Goal: Complete application form

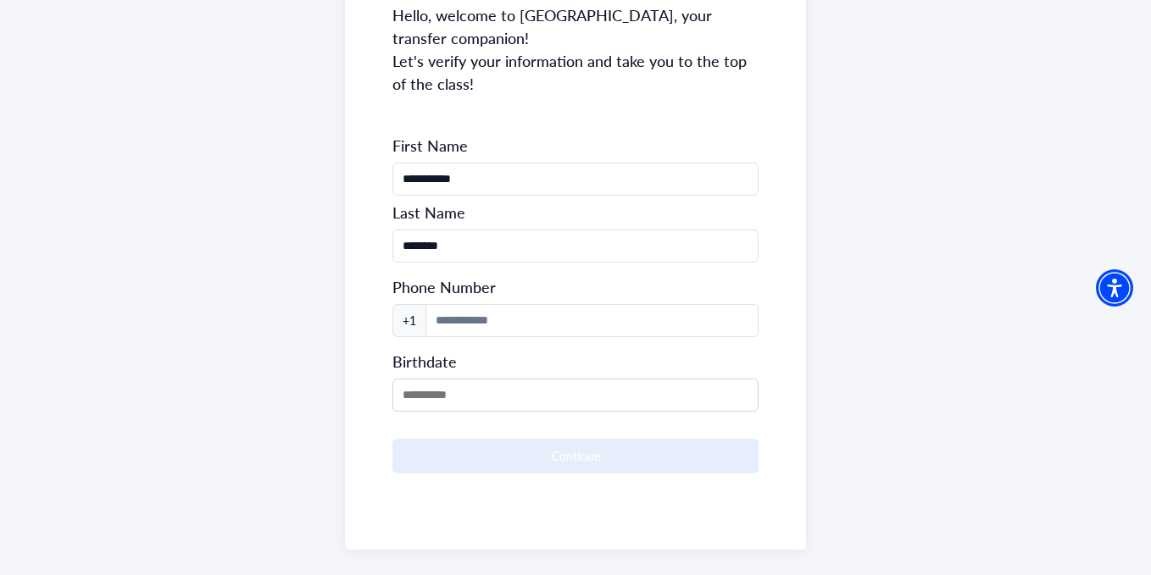
scroll to position [256, 0]
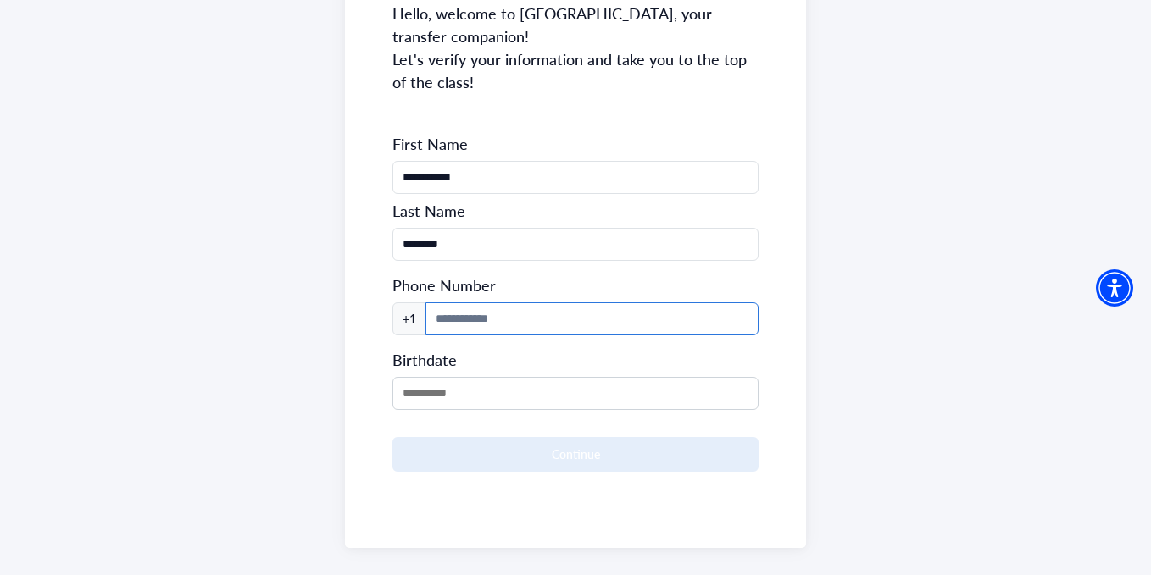
click at [496, 302] on input at bounding box center [591, 318] width 332 height 33
type input "**********"
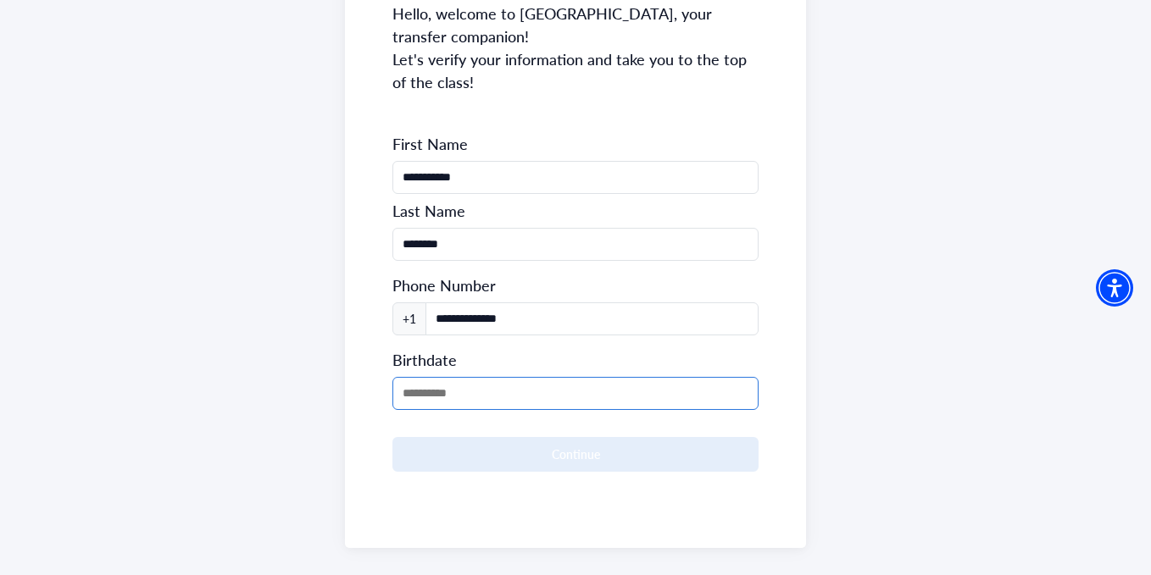
click at [536, 377] on input "MM/DD/YYYY" at bounding box center [574, 393] width 365 height 33
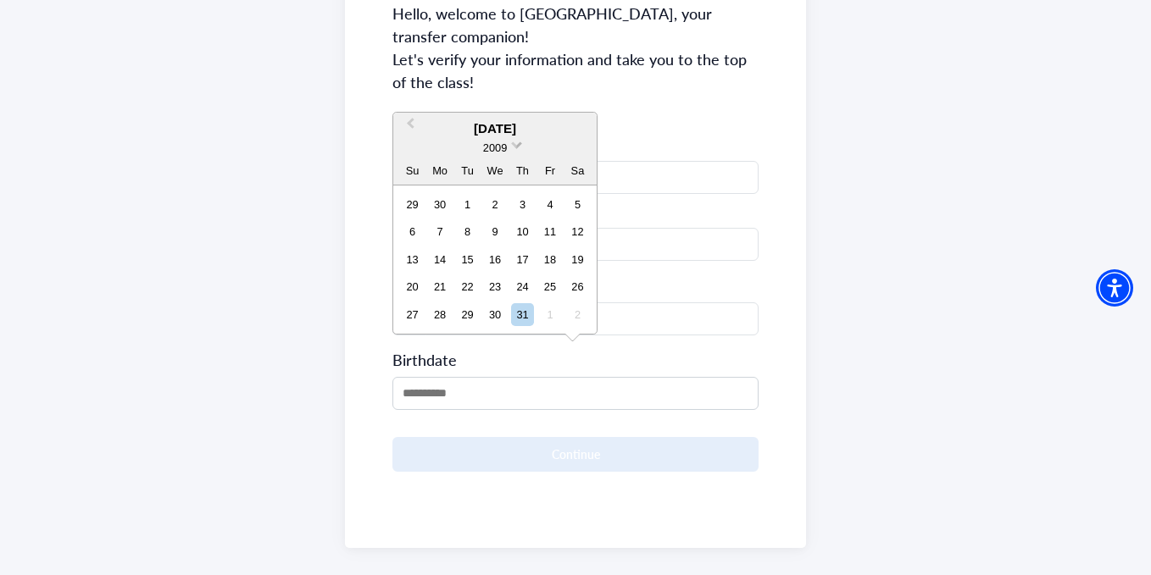
click at [506, 143] on span "2009" at bounding box center [495, 147] width 24 height 13
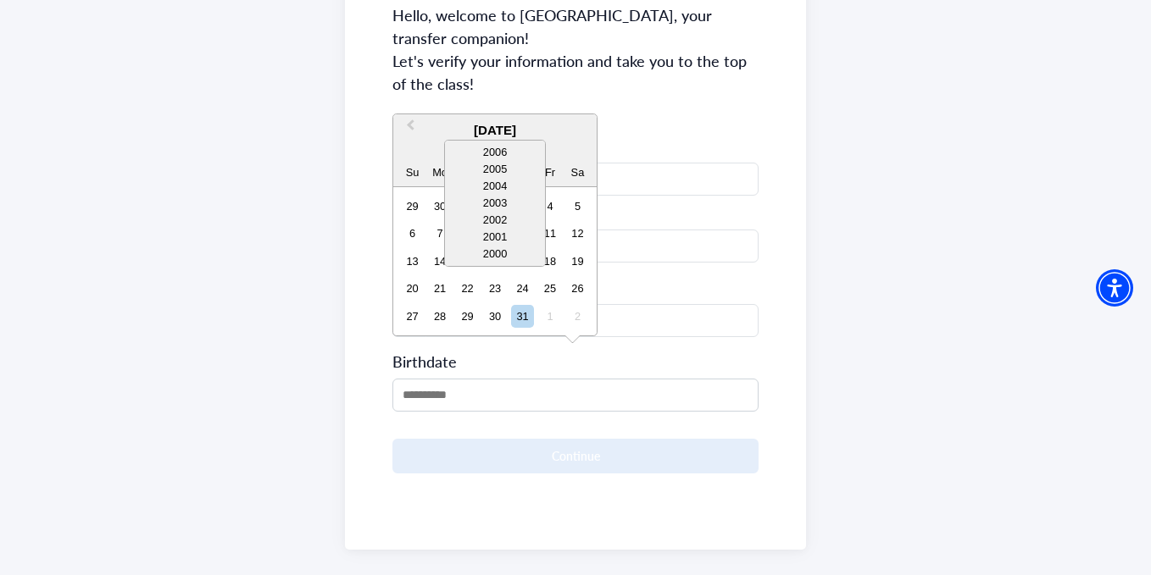
scroll to position [85, 0]
click at [490, 180] on div "2002" at bounding box center [495, 183] width 100 height 17
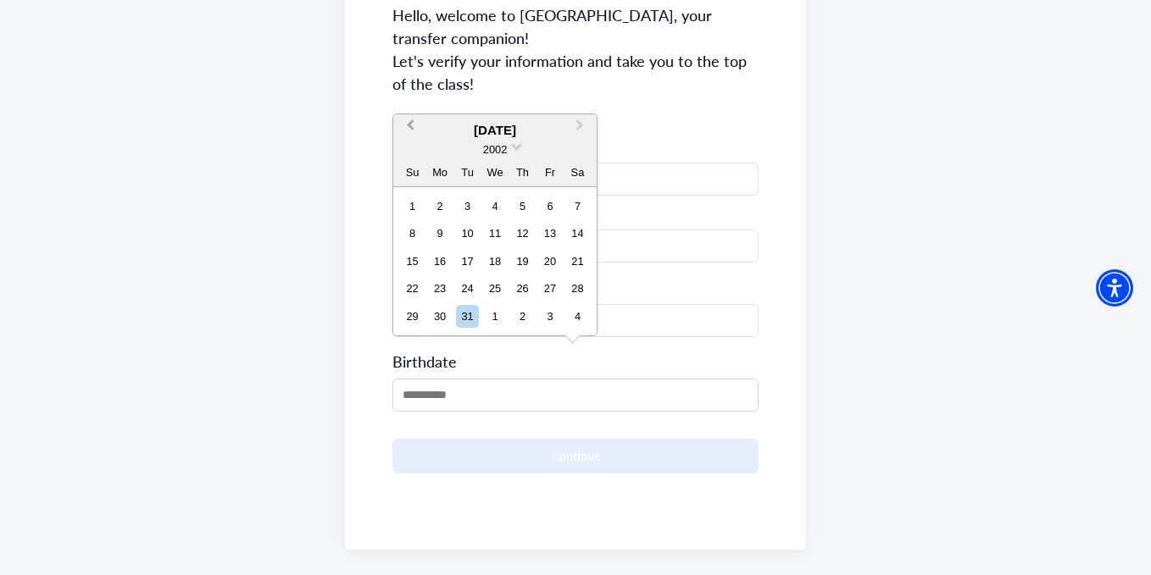
click at [410, 125] on span "Previous Month" at bounding box center [410, 128] width 0 height 25
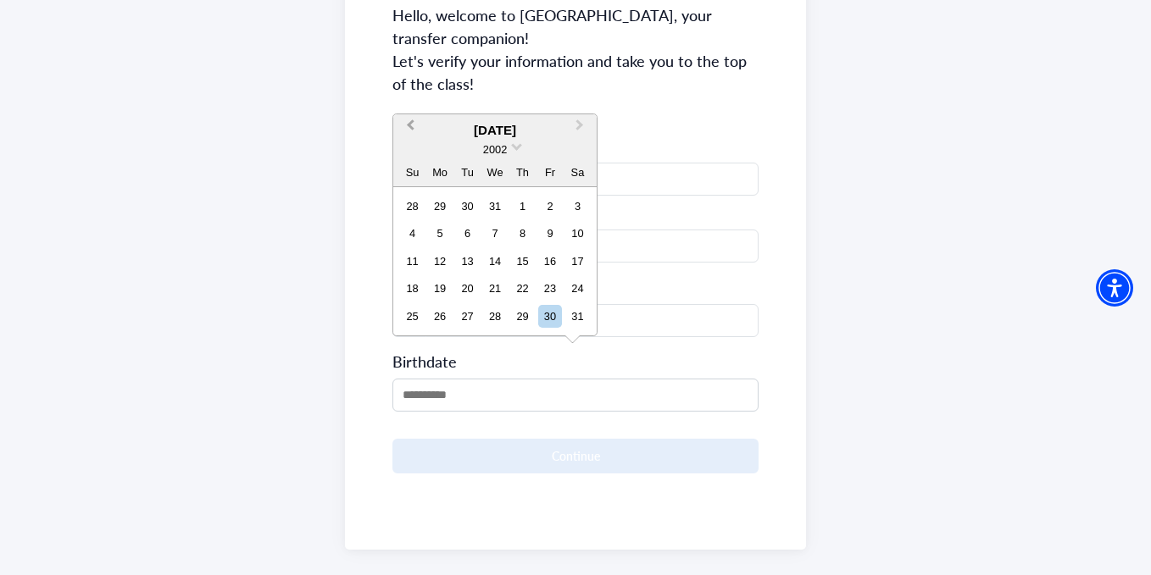
click at [410, 125] on span "Previous Month" at bounding box center [410, 128] width 0 height 25
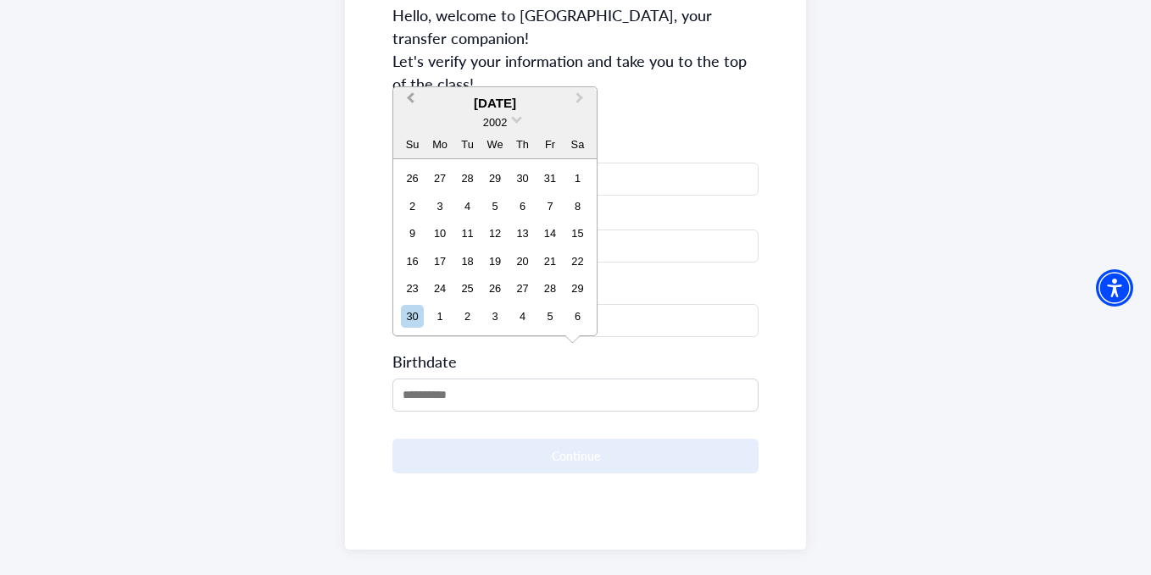
click at [414, 102] on button "Previous Month" at bounding box center [408, 102] width 27 height 27
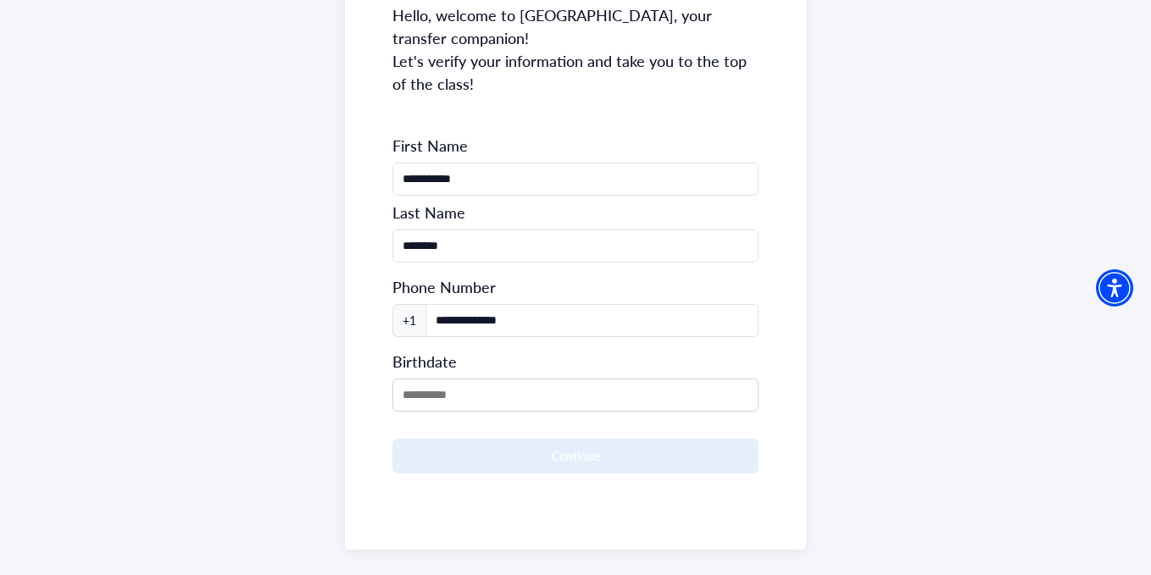
click at [414, 102] on div "**********" at bounding box center [575, 201] width 460 height 698
drag, startPoint x: 506, startPoint y: 216, endPoint x: 507, endPoint y: 227, distance: 11.1
click at [506, 230] on input "********" at bounding box center [574, 246] width 365 height 33
click at [475, 379] on input "MM/DD/YYYY" at bounding box center [574, 395] width 365 height 33
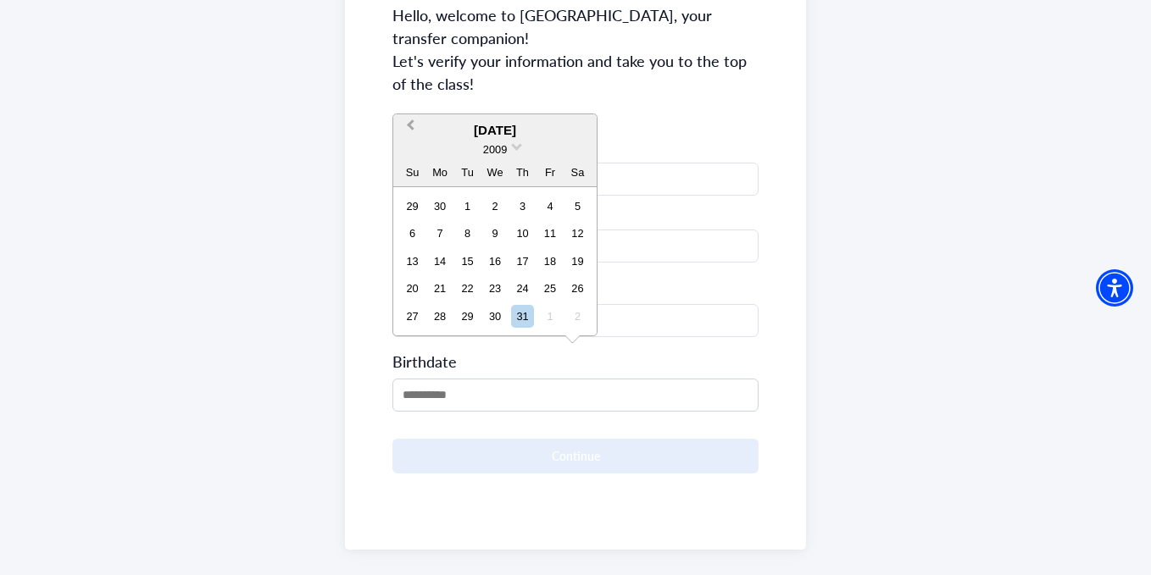
click at [410, 125] on span "Previous Month" at bounding box center [410, 128] width 0 height 25
click at [410, 124] on span "Previous Month" at bounding box center [410, 128] width 0 height 25
click at [410, 123] on span "Previous Month" at bounding box center [410, 128] width 0 height 25
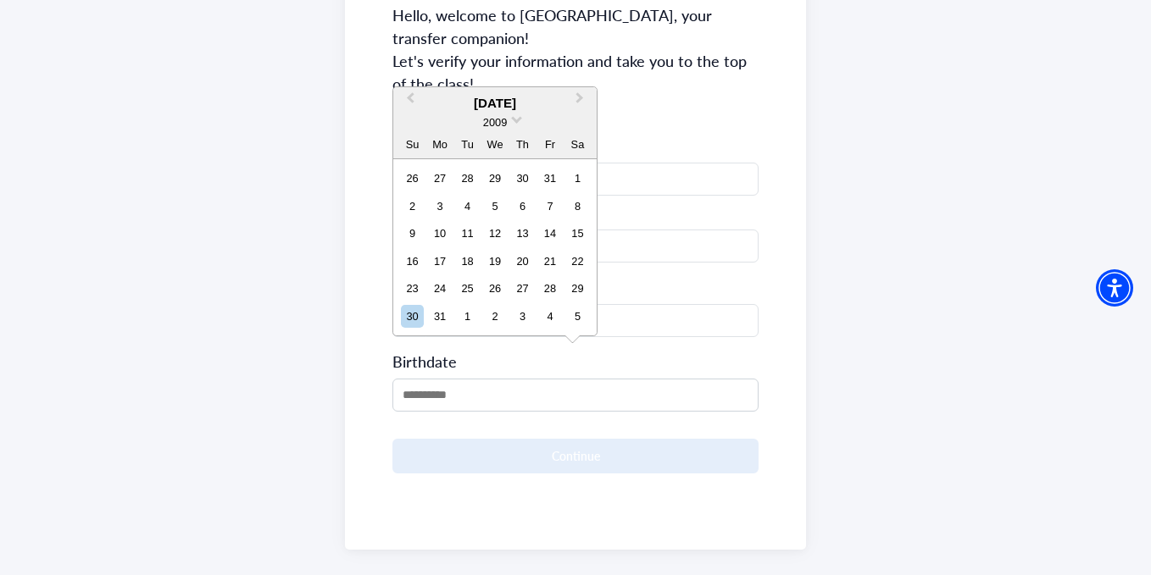
click at [415, 123] on div "2009" at bounding box center [494, 123] width 203 height 18
click at [416, 123] on div "2009" at bounding box center [494, 123] width 203 height 18
click at [411, 104] on button "Previous Month" at bounding box center [408, 102] width 27 height 27
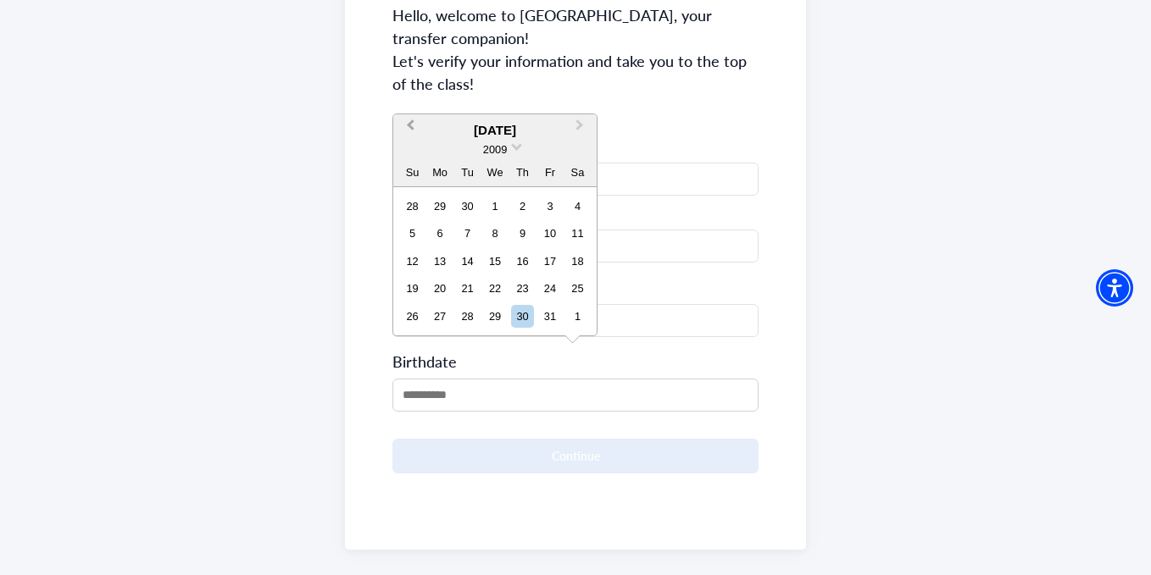
click at [419, 130] on button "Previous Month" at bounding box center [408, 129] width 27 height 27
click at [413, 131] on button "Previous Month" at bounding box center [408, 129] width 27 height 27
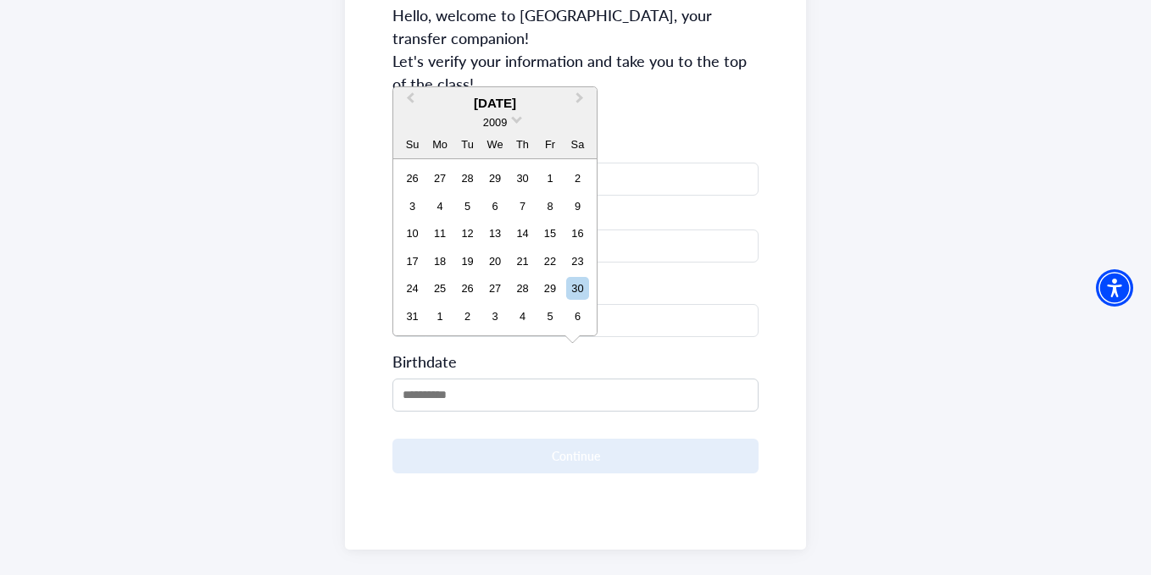
click at [410, 101] on span "Previous Month" at bounding box center [410, 101] width 0 height 25
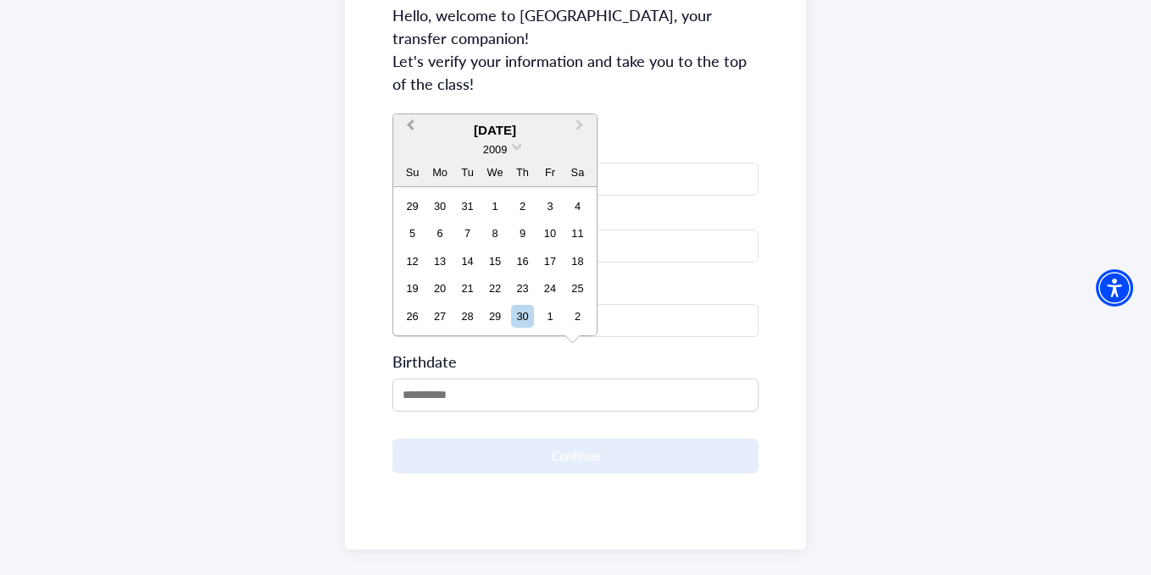
click at [419, 122] on button "Previous Month" at bounding box center [408, 129] width 27 height 27
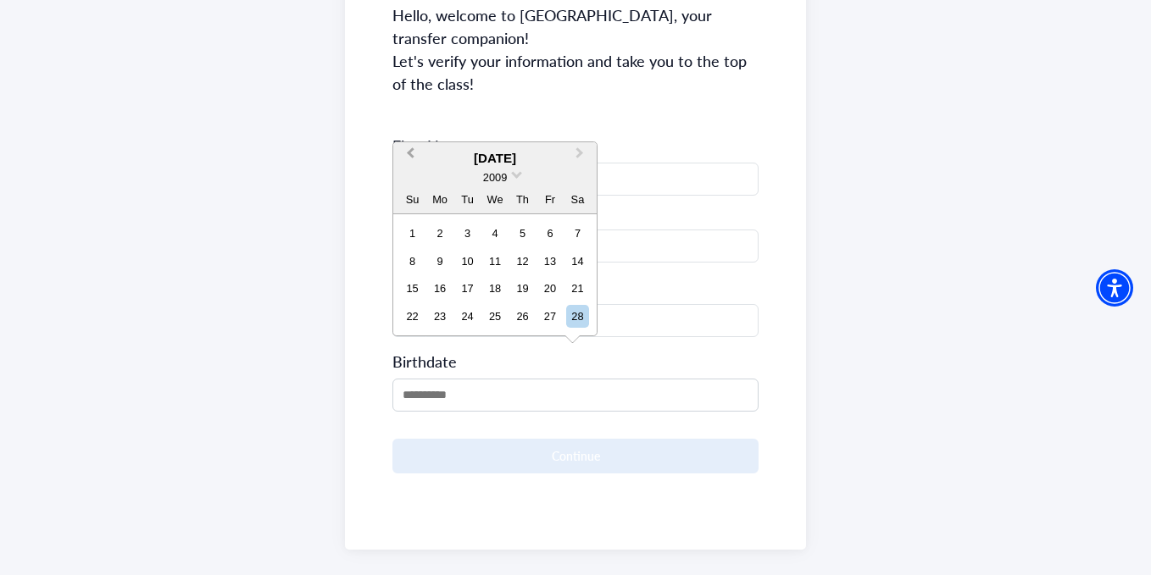
click at [406, 155] on button "Previous Month" at bounding box center [408, 157] width 27 height 27
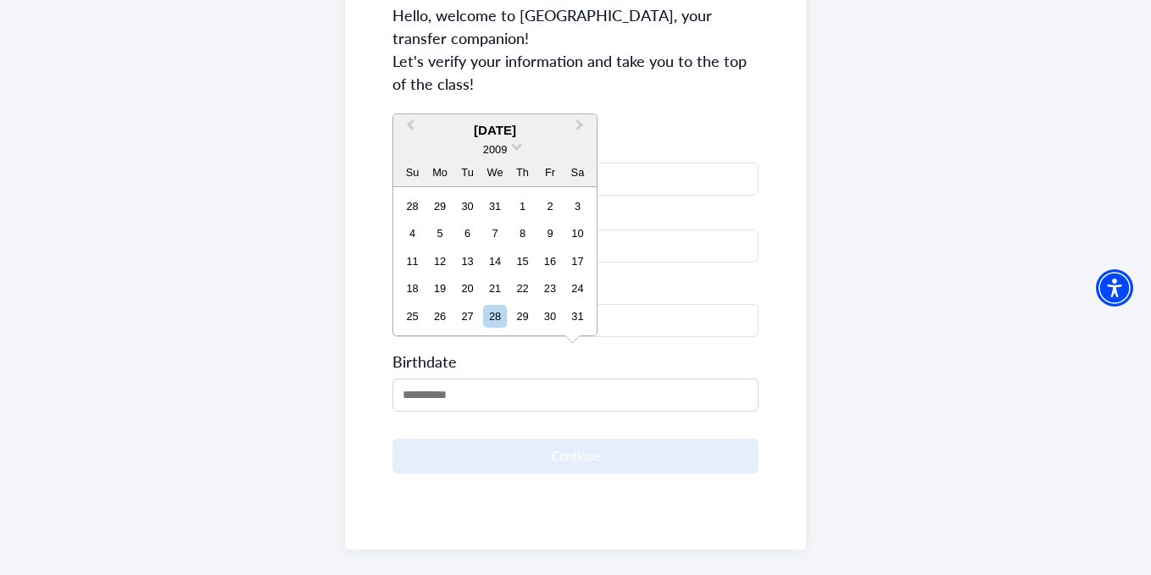
click at [510, 153] on div "2009" at bounding box center [494, 150] width 203 height 18
click at [506, 147] on span "2009" at bounding box center [495, 149] width 24 height 13
click at [502, 180] on div "2002" at bounding box center [495, 183] width 100 height 17
click at [519, 280] on div "24" at bounding box center [522, 288] width 23 height 23
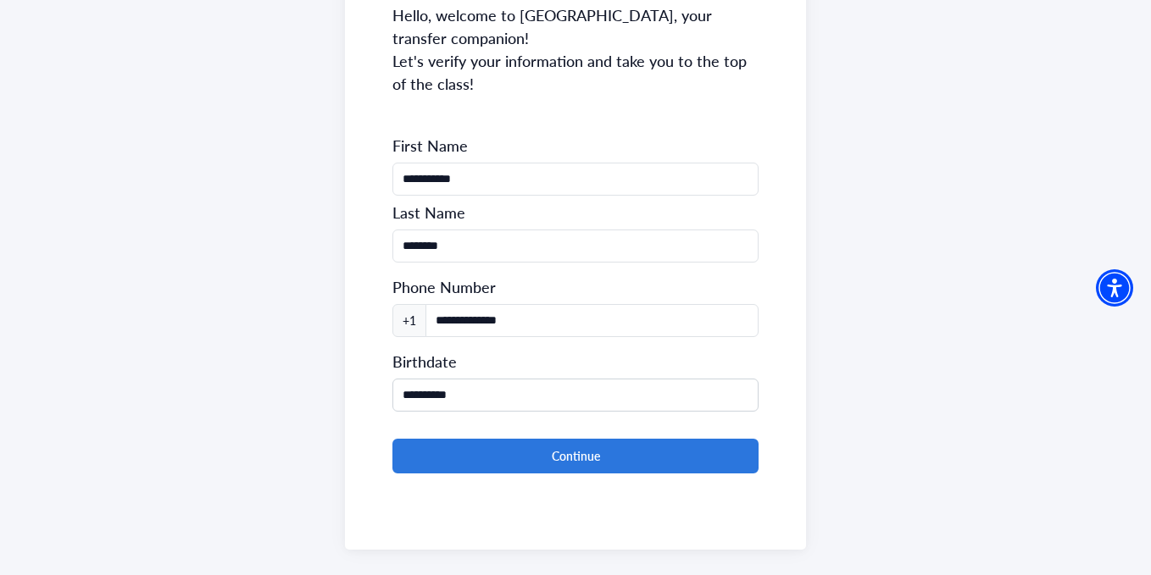
type input "**********"
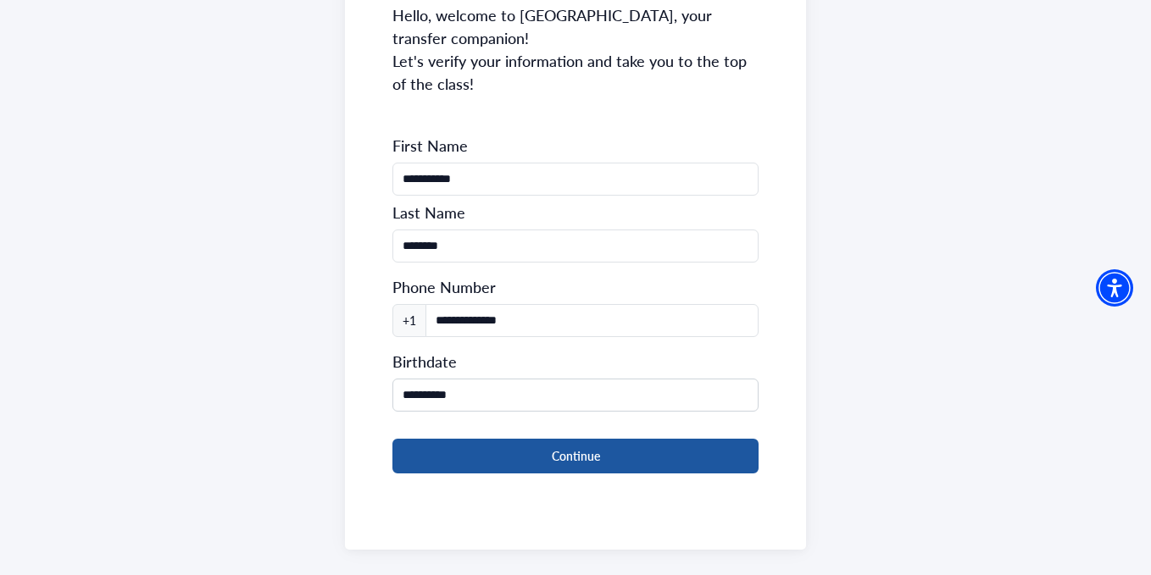
click at [585, 439] on button "Continue" at bounding box center [574, 456] width 365 height 35
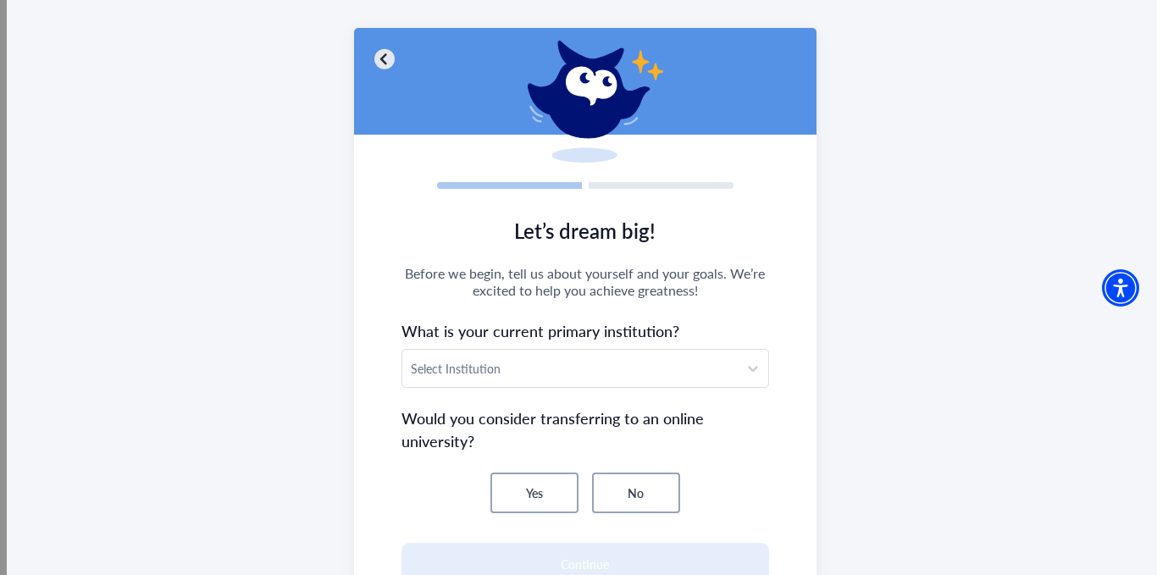
scroll to position [169, 0]
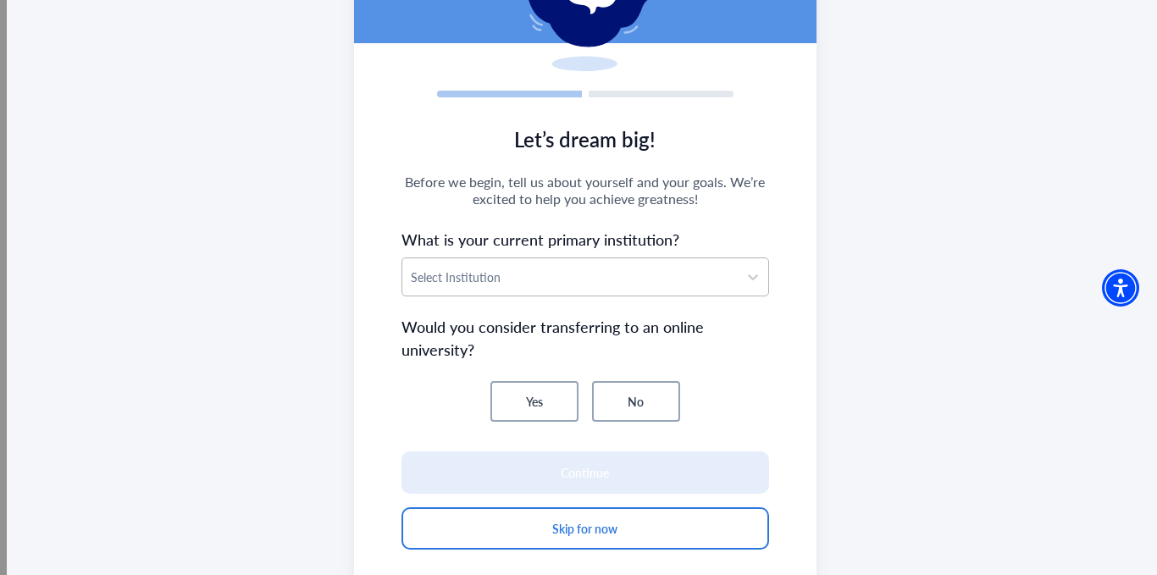
click at [543, 281] on div at bounding box center [570, 277] width 319 height 21
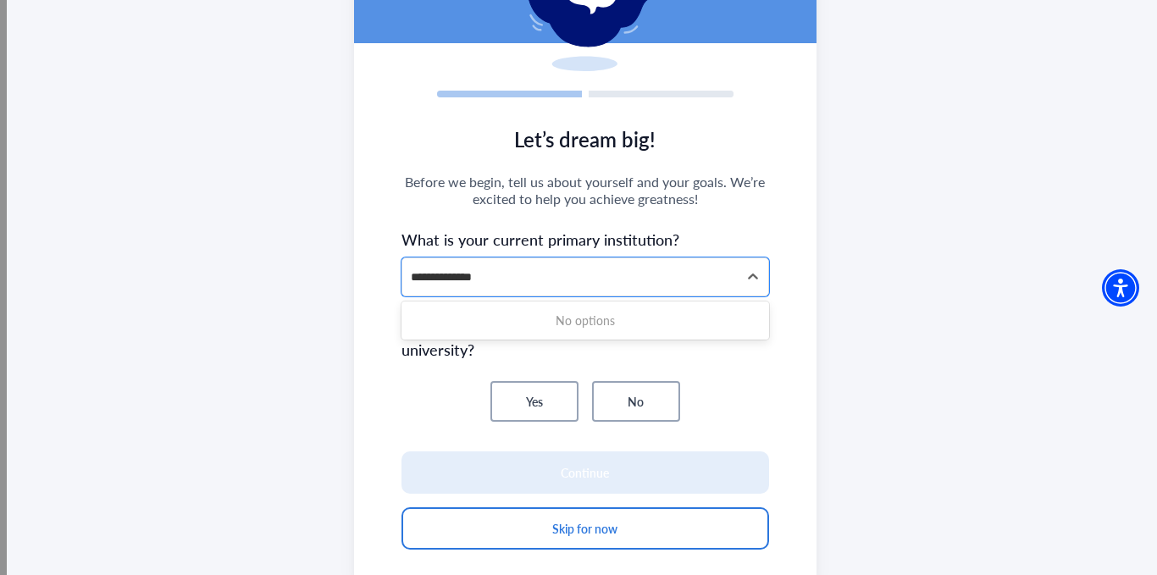
type input "**********"
click at [767, 225] on section "**********" at bounding box center [585, 347] width 463 height 473
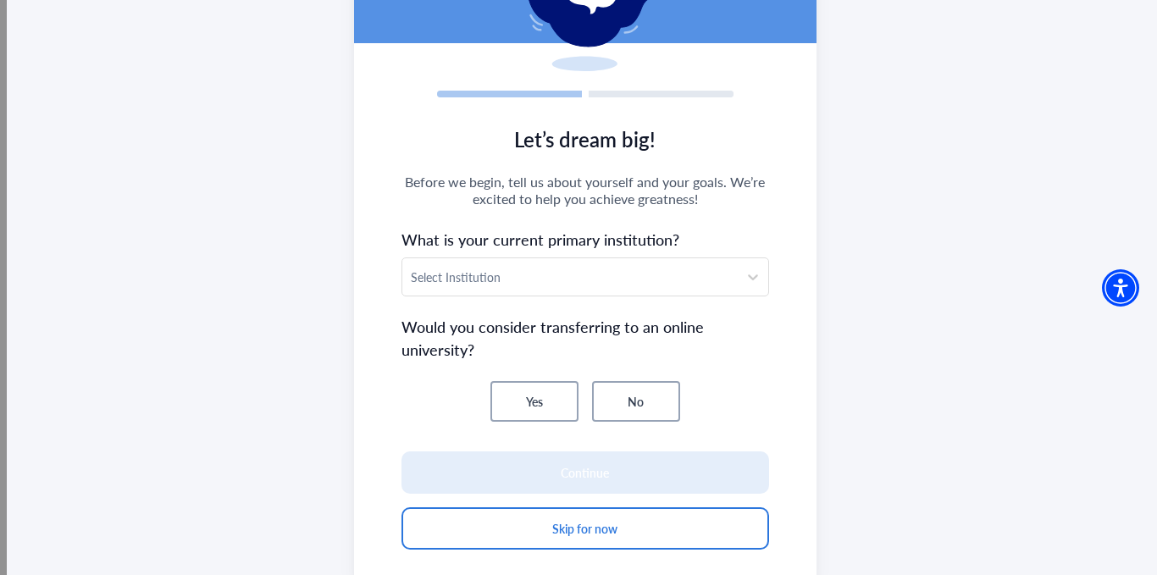
click at [618, 408] on button "No" at bounding box center [636, 401] width 88 height 41
click at [649, 286] on div at bounding box center [570, 277] width 319 height 21
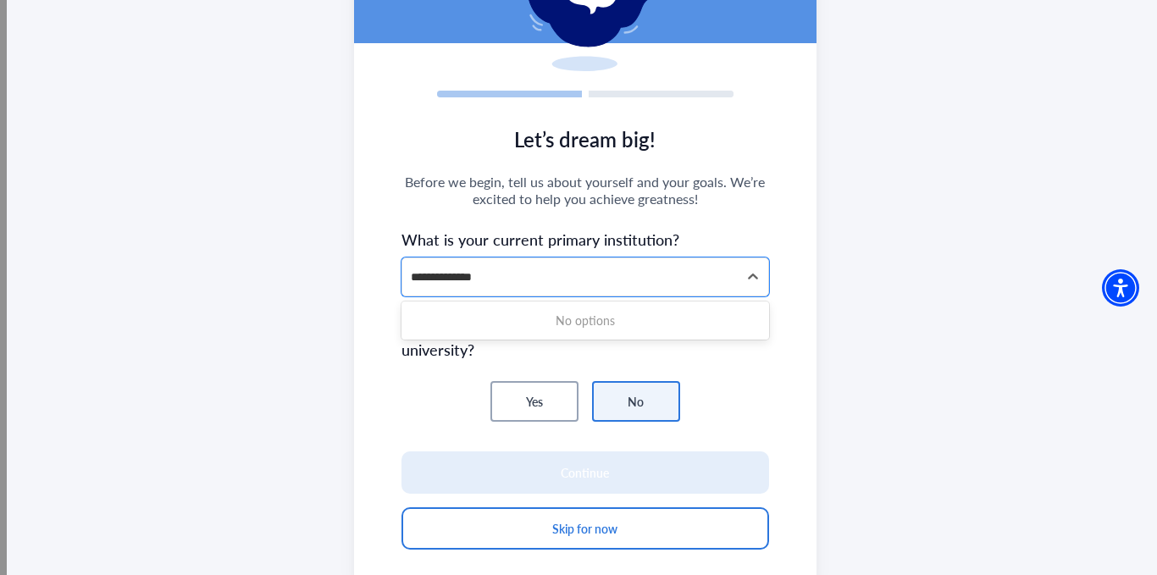
type input "**********"
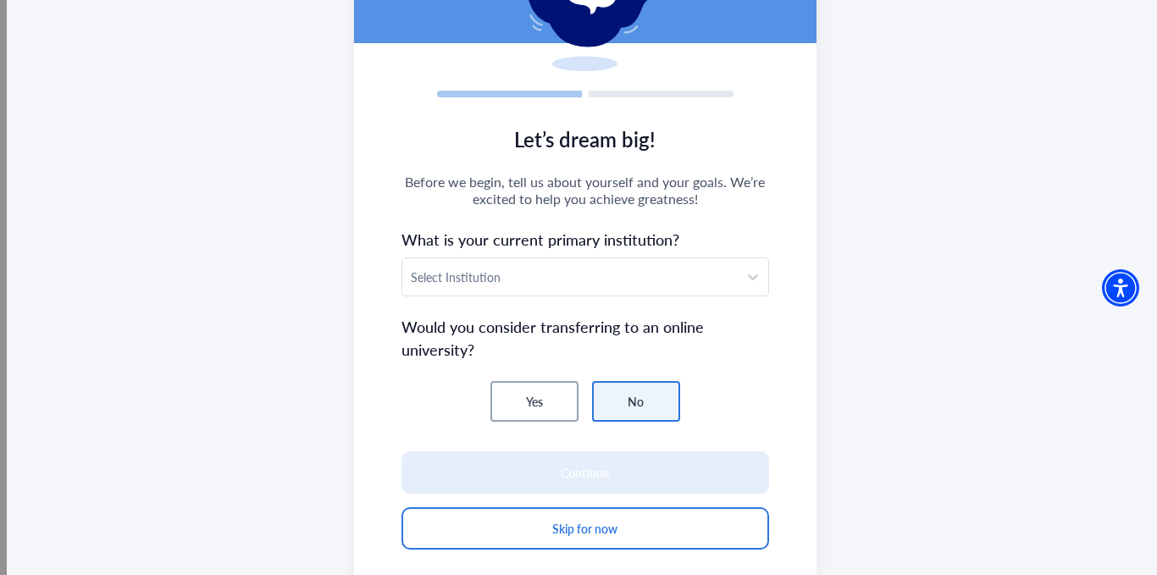
click at [671, 168] on section "Let’s dream big! Before we begin, tell us about yourself and your goals. We’re …" at bounding box center [585, 347] width 463 height 473
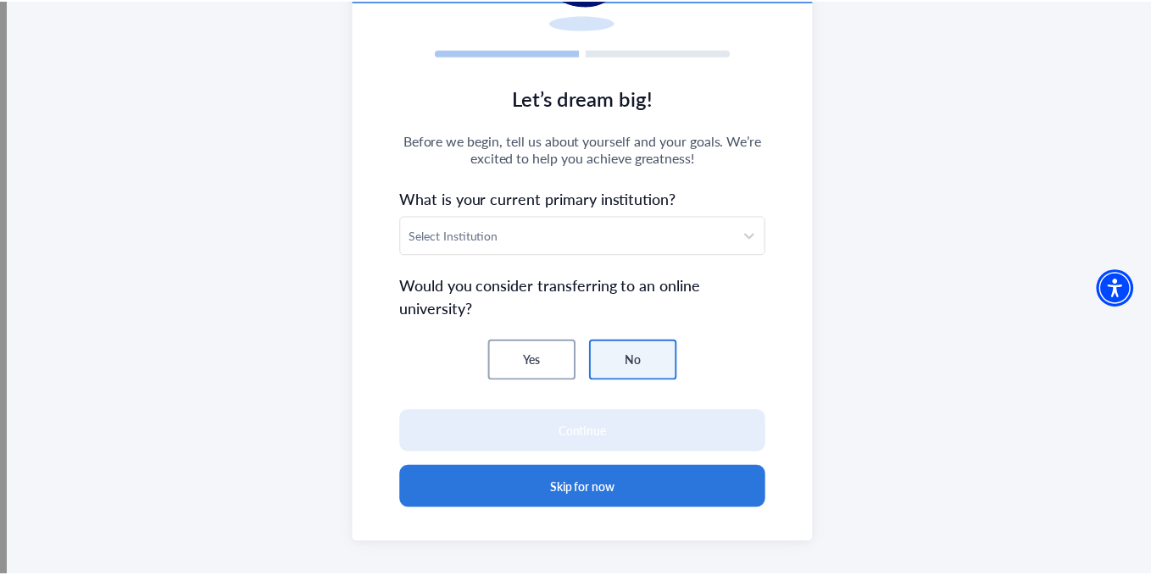
scroll to position [230, 0]
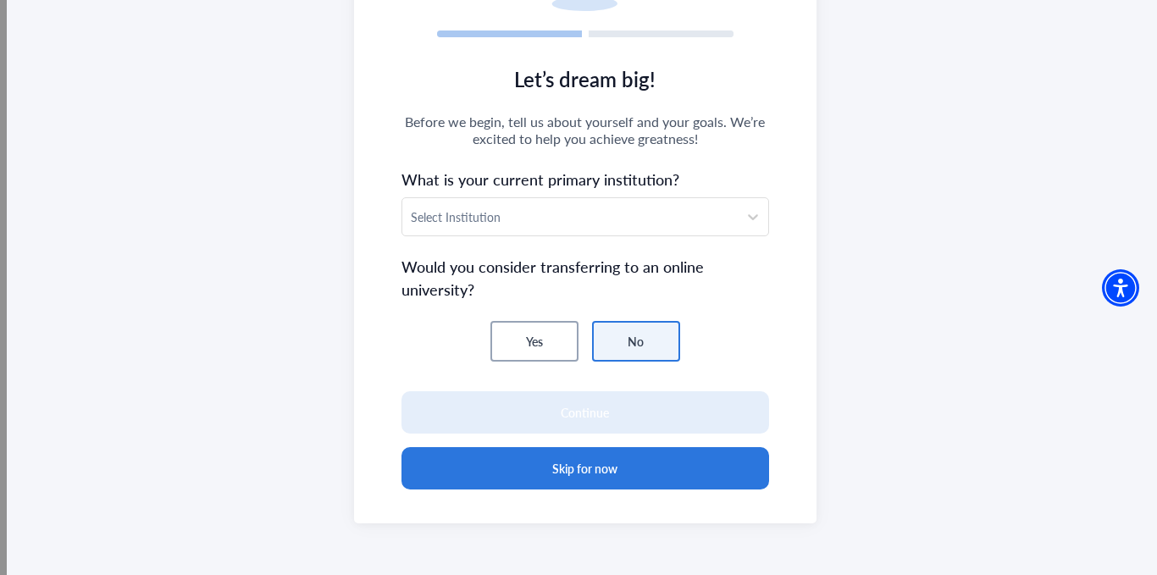
click at [602, 463] on button "Skip for now" at bounding box center [586, 468] width 368 height 42
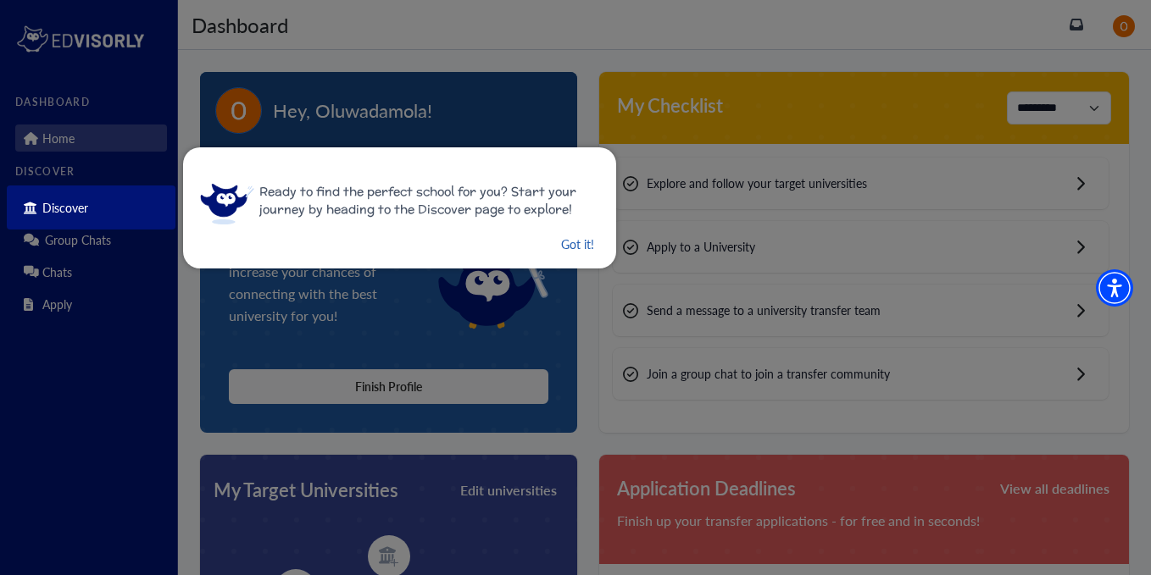
click at [566, 249] on button "Got it!" at bounding box center [577, 244] width 36 height 21
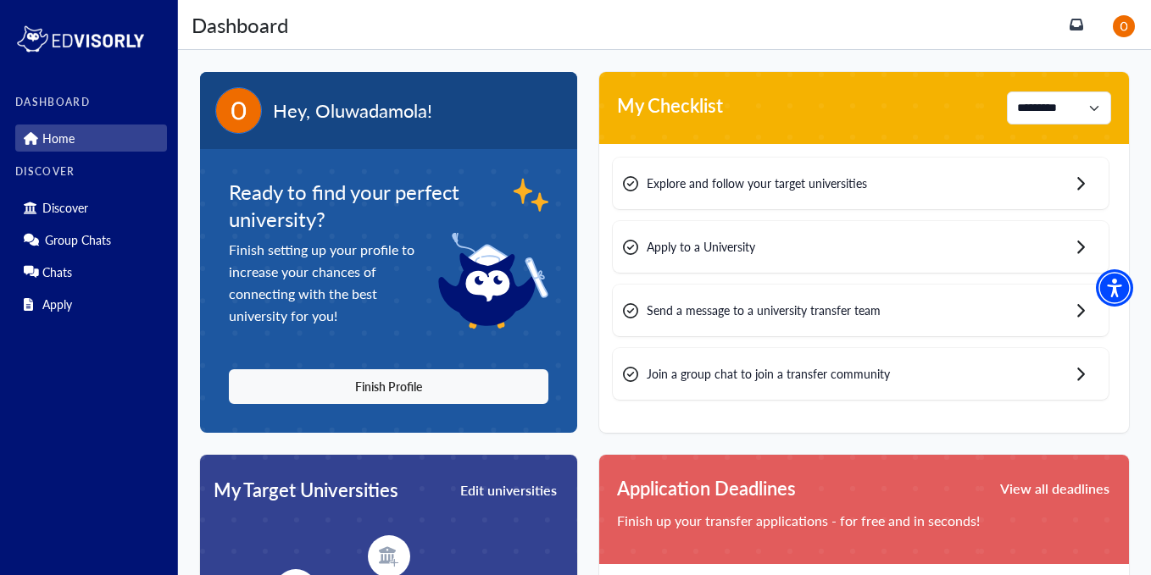
click at [960, 198] on div "Explore and follow your target universities" at bounding box center [861, 184] width 496 height 52
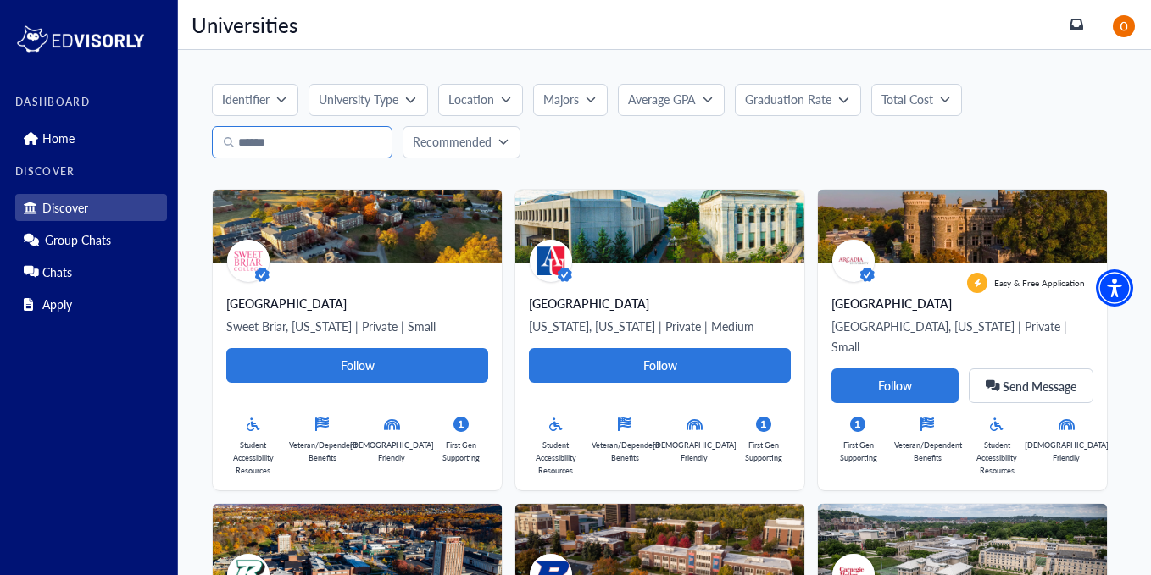
click at [348, 147] on input "Search" at bounding box center [302, 142] width 180 height 32
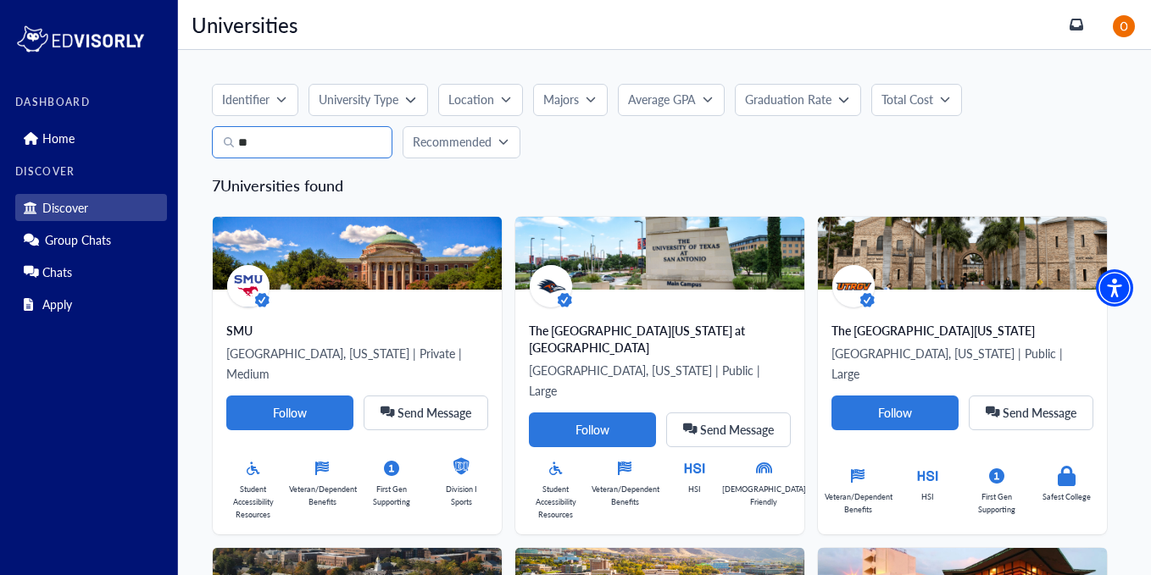
type input "*"
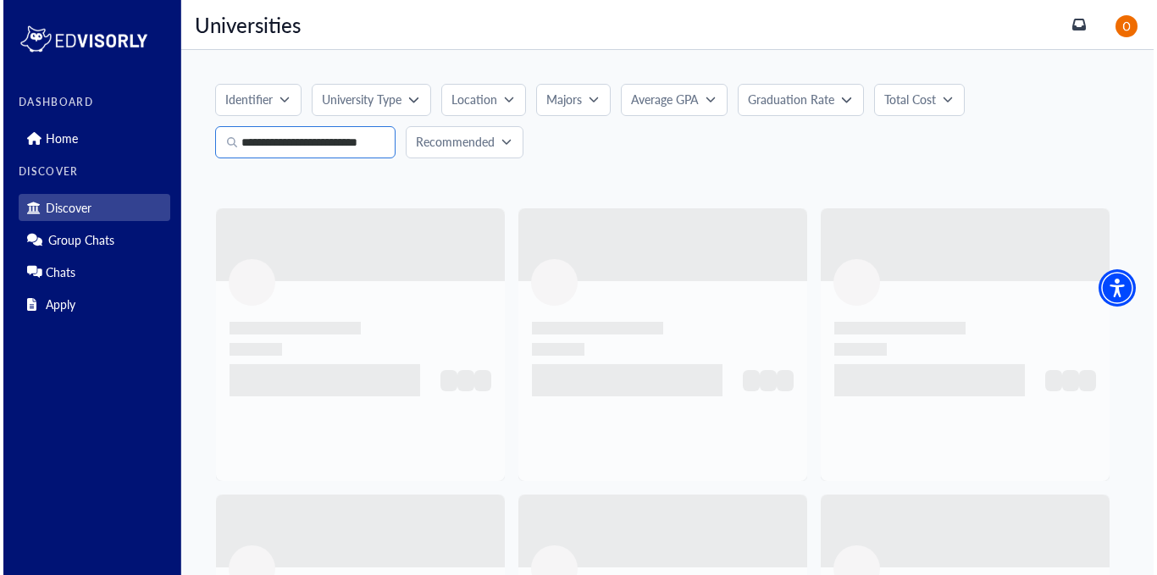
scroll to position [0, 8]
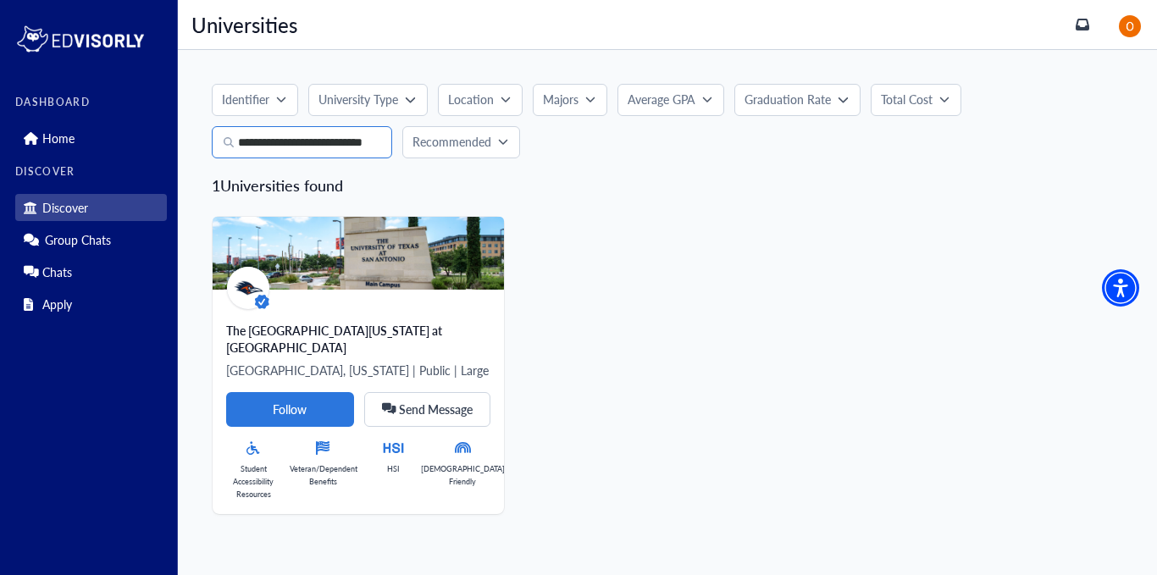
type input "**********"
